Goal: Task Accomplishment & Management: Use online tool/utility

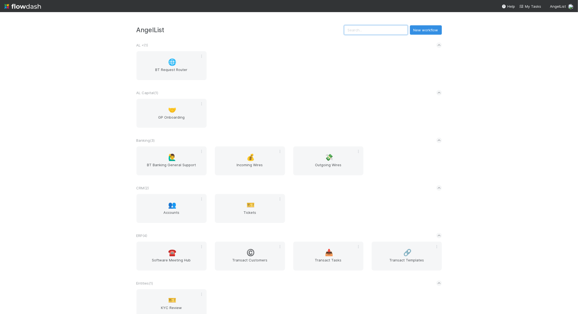
click at [387, 34] on input "text" at bounding box center [376, 29] width 64 height 9
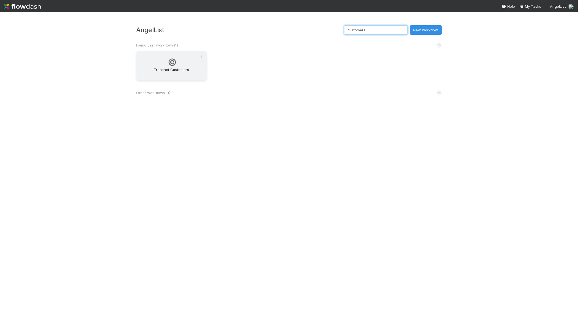
type input "customers"
click at [172, 73] on span "Transact Customers" at bounding box center [172, 72] width 66 height 11
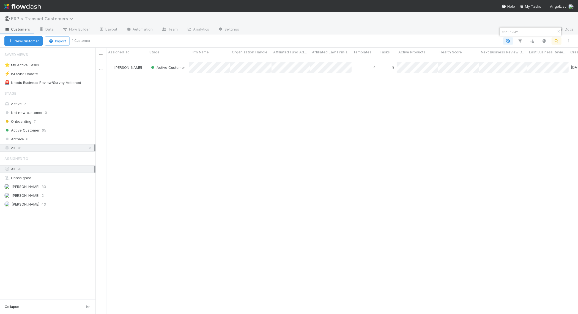
scroll to position [251, 478]
click at [530, 35] on input "continuum" at bounding box center [527, 31] width 55 height 7
type input "1900"
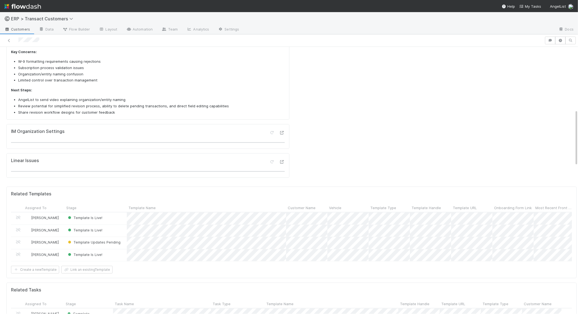
scroll to position [106, 545]
click at [123, 237] on div "Template Updates Pending" at bounding box center [96, 243] width 62 height 12
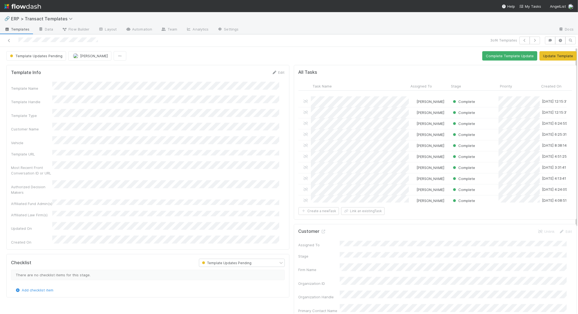
scroll to position [36, 0]
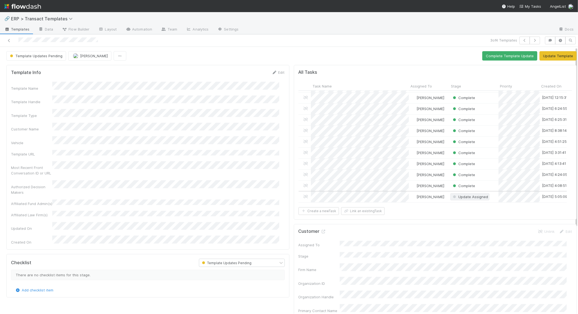
click at [464, 195] on span "Update Assigned" at bounding box center [469, 196] width 39 height 7
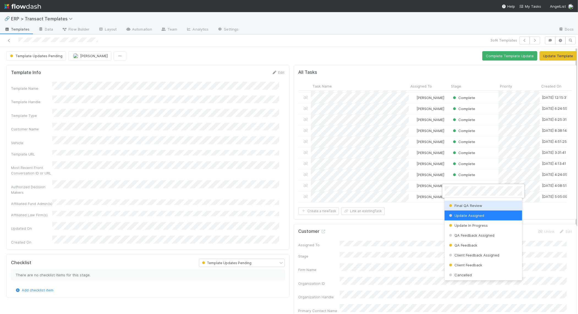
scroll to position [127, 0]
click at [479, 272] on div "Cancelled" at bounding box center [484, 275] width 78 height 10
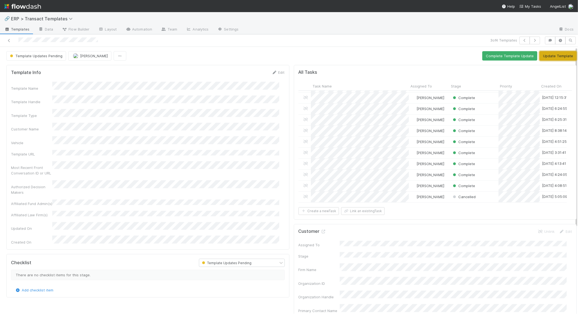
click at [546, 54] on button "Update Template" at bounding box center [558, 55] width 37 height 9
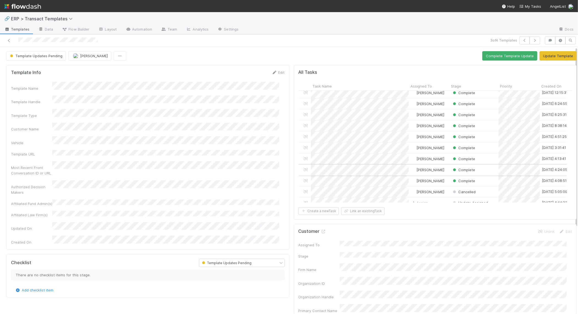
scroll to position [47, 0]
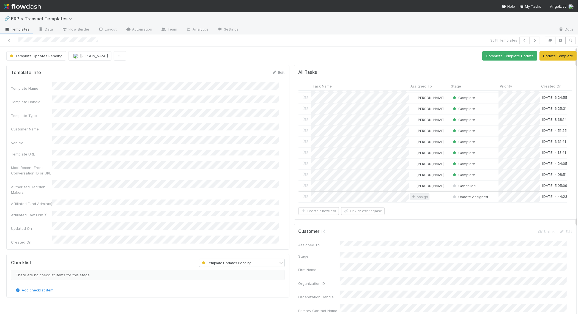
click at [411, 194] on span "Assign" at bounding box center [419, 197] width 17 height 6
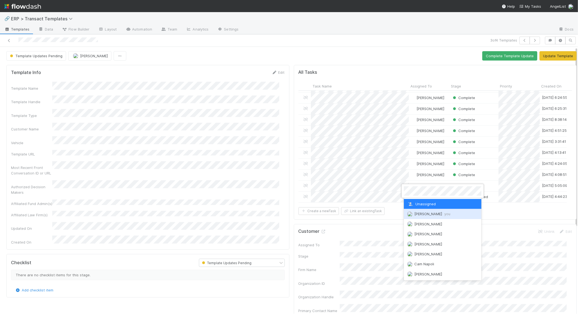
click at [418, 212] on span "[PERSON_NAME] you" at bounding box center [432, 214] width 36 height 4
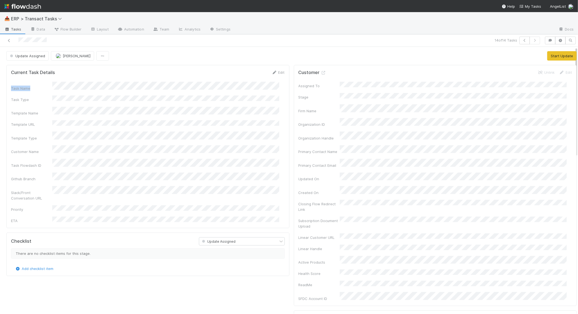
click at [67, 85] on form "Current Task Details Edit Task Name Task Type Template Name Template URL Templa…" at bounding box center [148, 147] width 274 height 154
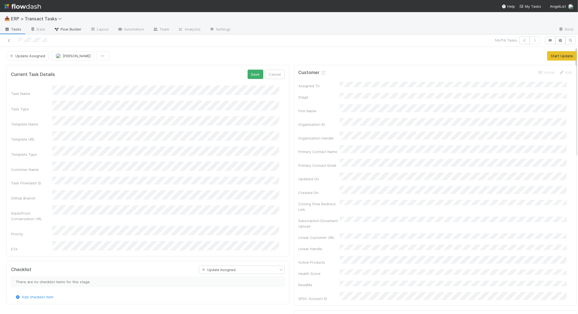
click at [55, 29] on icon at bounding box center [57, 29] width 6 height 3
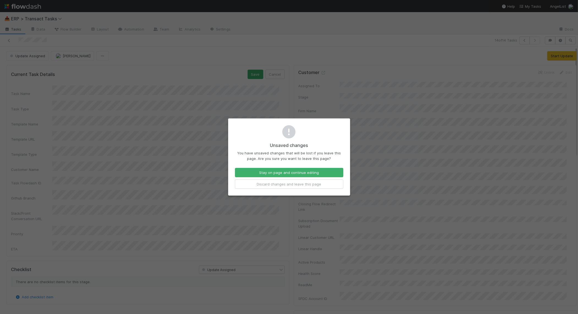
click at [161, 193] on div "Unsaved changes You have unsaved changes that will be lost if you leave this pa…" at bounding box center [289, 157] width 578 height 314
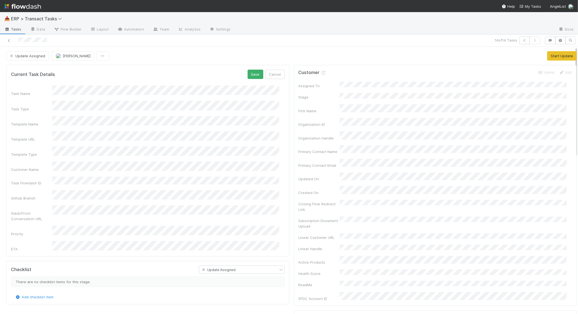
click at [109, 111] on div "Task Name Task Type Template Name Template URL Template Type Customer Name Task…" at bounding box center [148, 169] width 274 height 166
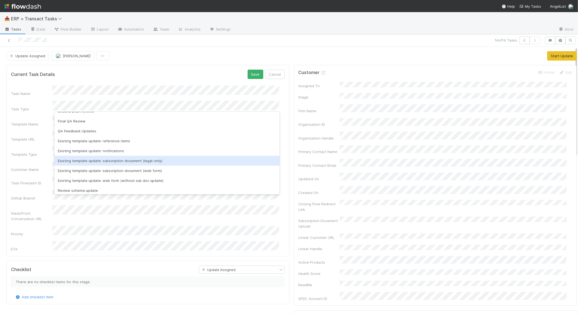
scroll to position [66, 0]
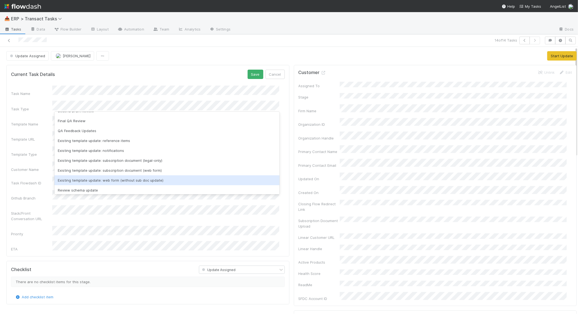
drag, startPoint x: 107, startPoint y: 174, endPoint x: 107, endPoint y: 180, distance: 5.2
click at [107, 180] on div "Folder Creation Doc Prep Webform Creation First Draft Review Datamap + Signatur…" at bounding box center [166, 153] width 225 height 83
click at [107, 180] on div "Existing template update: web form (without sub doc update)" at bounding box center [166, 180] width 225 height 10
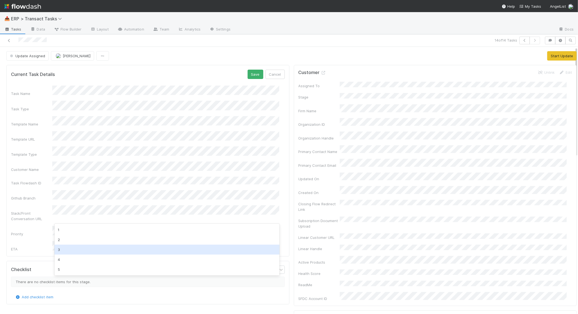
click at [77, 248] on div "3" at bounding box center [166, 250] width 225 height 10
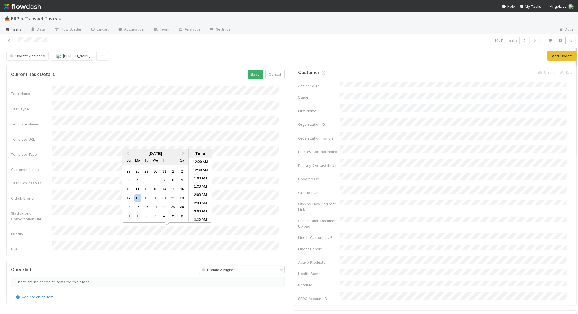
scroll to position [244, 0]
click at [199, 214] on li "6:00 PM" at bounding box center [200, 215] width 23 height 8
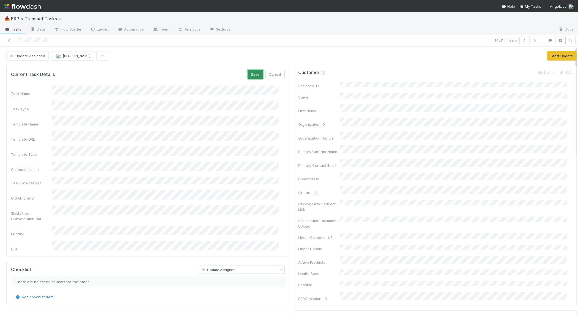
click at [250, 75] on button "Save" at bounding box center [256, 74] width 16 height 9
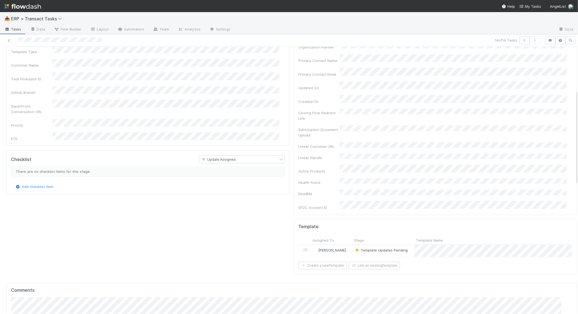
scroll to position [145, 0]
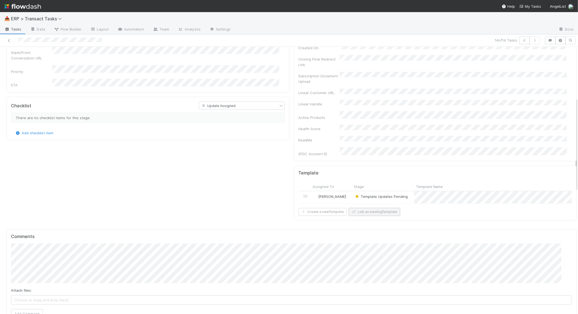
click at [368, 208] on button "Link an existing Template" at bounding box center [374, 212] width 51 height 8
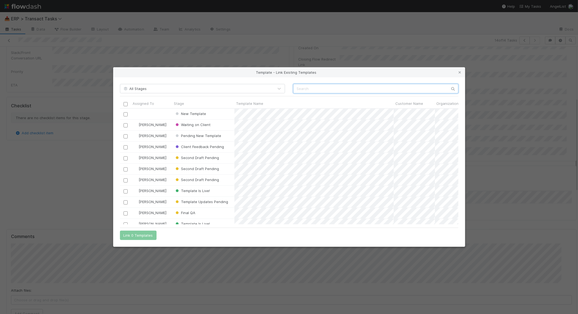
scroll to position [111, 333]
click at [310, 89] on input "text" at bounding box center [375, 88] width 165 height 9
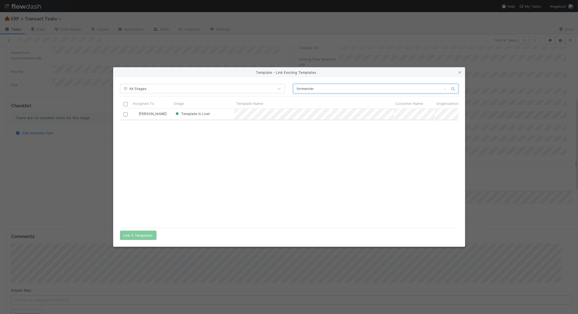
type input "formenter"
click at [125, 113] on input "checkbox" at bounding box center [125, 114] width 4 height 4
click at [132, 235] on button "Link 1 Template" at bounding box center [137, 235] width 34 height 9
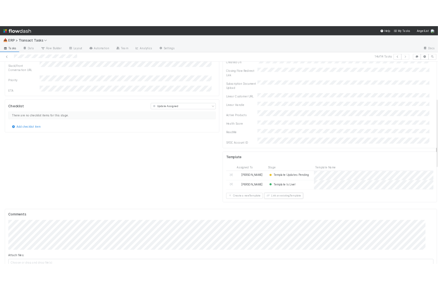
scroll to position [0, 0]
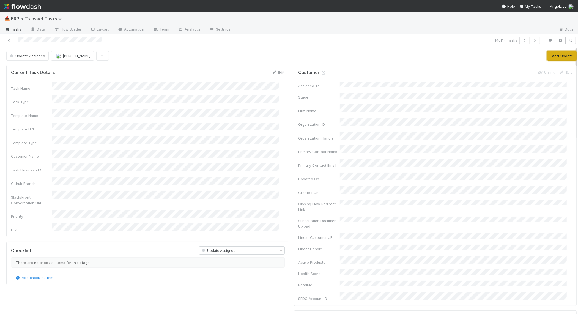
click at [554, 54] on button "Start Update" at bounding box center [561, 55] width 29 height 9
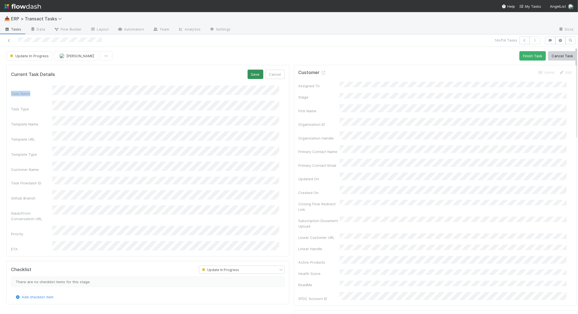
click at [246, 79] on form "Current Task Details Save Cancel Task Name Task Type Template Name Template URL…" at bounding box center [148, 161] width 274 height 182
click at [248, 77] on button "Save" at bounding box center [256, 74] width 16 height 9
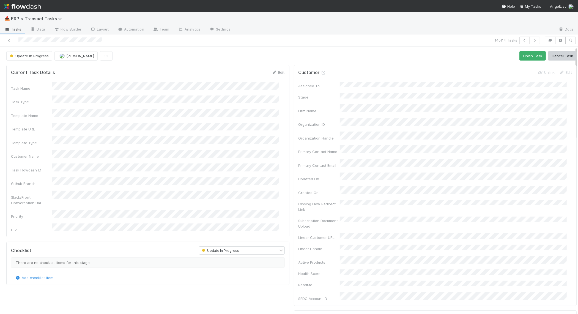
drag, startPoint x: 119, startPoint y: 42, endPoint x: 18, endPoint y: 43, distance: 101.0
click at [18, 43] on div at bounding box center [137, 41] width 271 height 8
